Goal: Learn about a topic

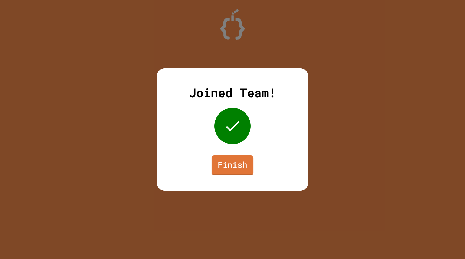
click at [236, 171] on link "Finish" at bounding box center [233, 165] width 42 height 20
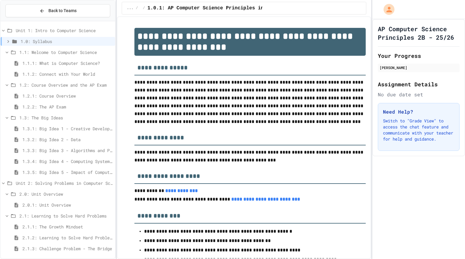
scroll to position [100, 0]
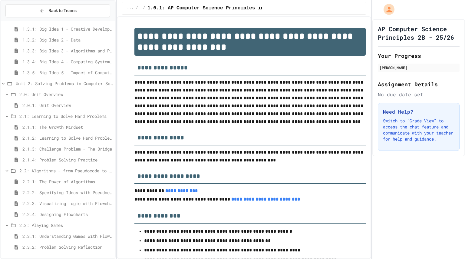
click at [47, 235] on span "2.3.1: Understanding Games with Flowcharts" at bounding box center [67, 236] width 90 height 6
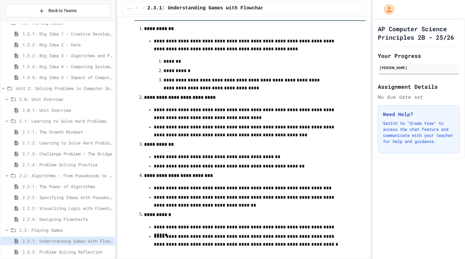
scroll to position [108, 0]
